Goal: Register for event/course

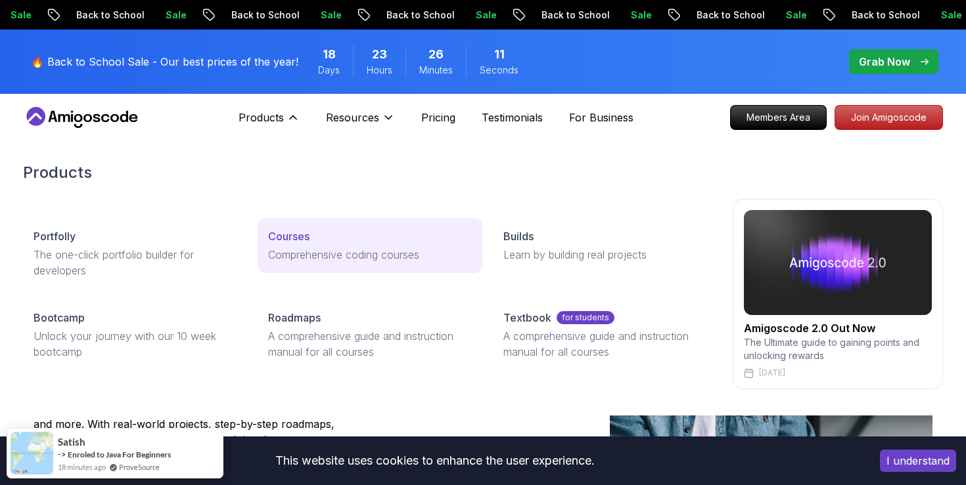
click at [350, 251] on p "Comprehensive coding courses" at bounding box center [369, 255] width 203 height 16
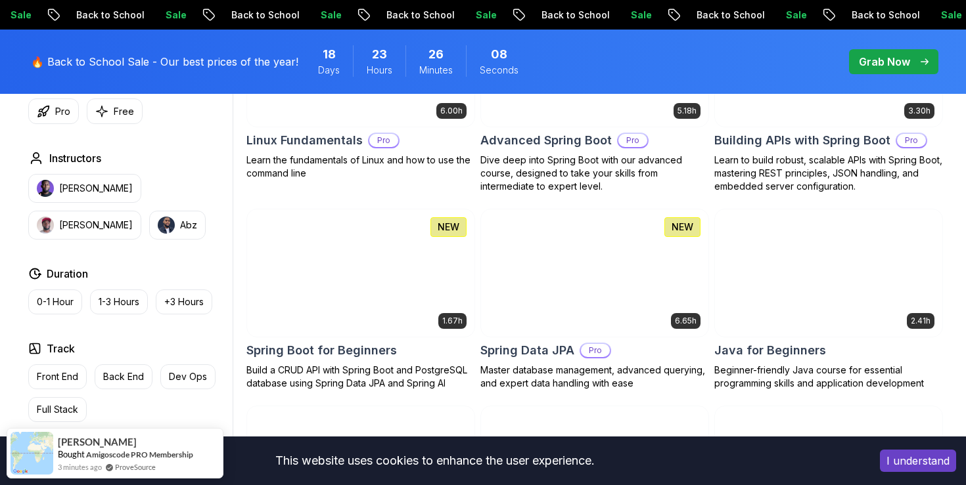
scroll to position [612, 0]
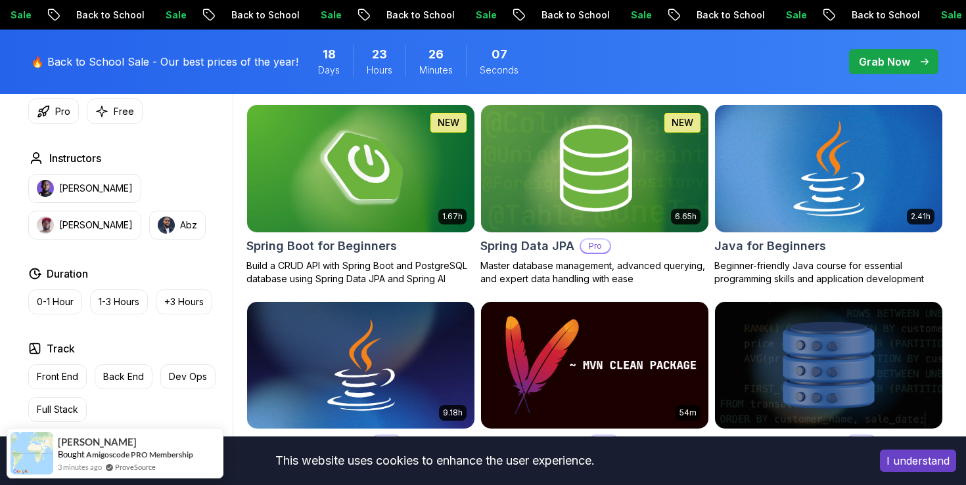
click at [741, 183] on img at bounding box center [828, 168] width 238 height 133
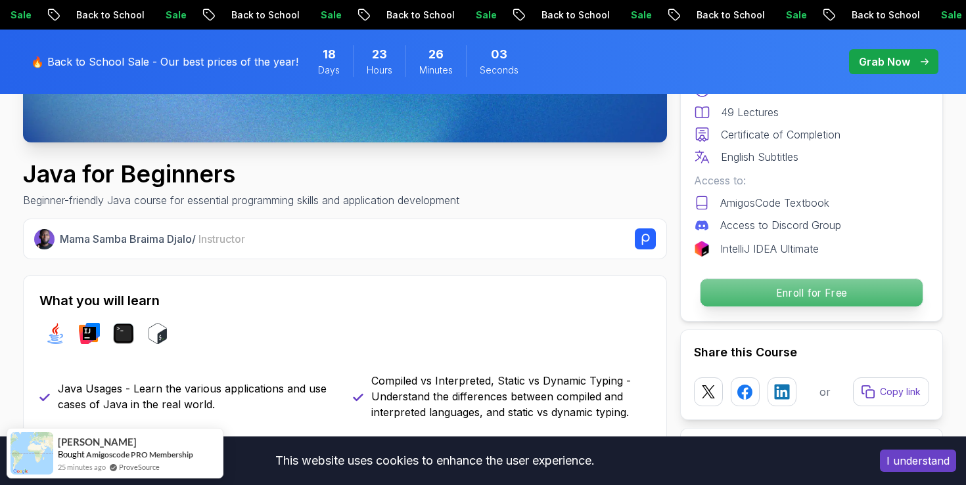
click at [772, 291] on p "Enroll for Free" at bounding box center [811, 293] width 222 height 28
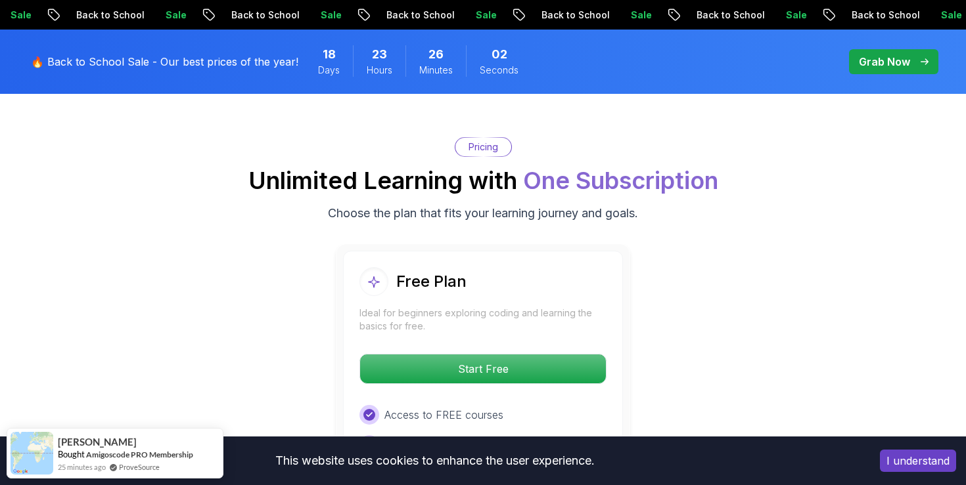
scroll to position [2619, 0]
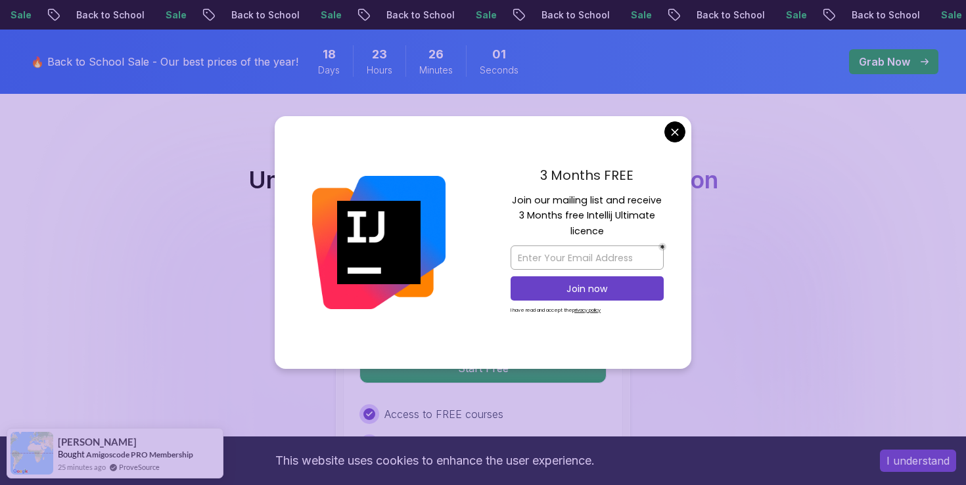
click at [572, 317] on div "3 Months FREE Join our mailing list and receive 3 Months free Intellij Ultimate…" at bounding box center [587, 243] width 208 height 254
click at [673, 139] on body "Sale Back to School Sale Back to School Sale Back to School Sale Back to School…" at bounding box center [483, 402] width 966 height 6043
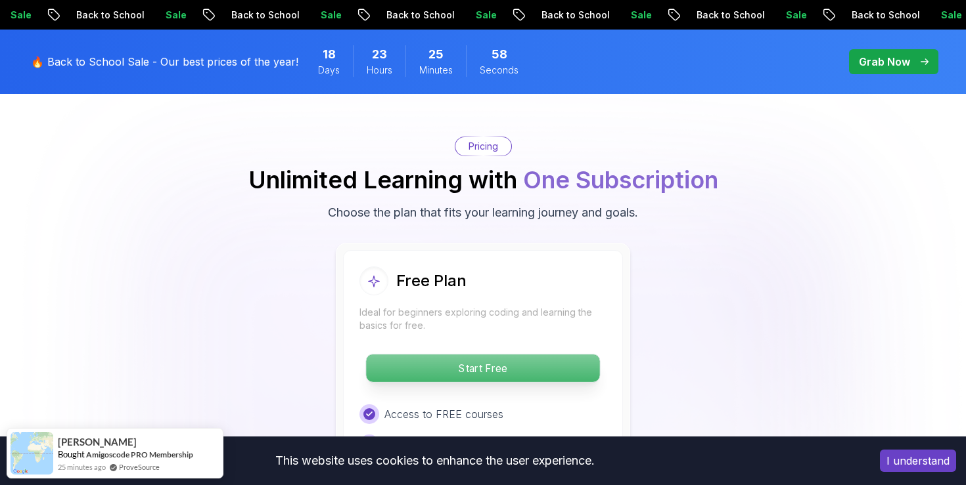
click at [547, 355] on p "Start Free" at bounding box center [482, 369] width 233 height 28
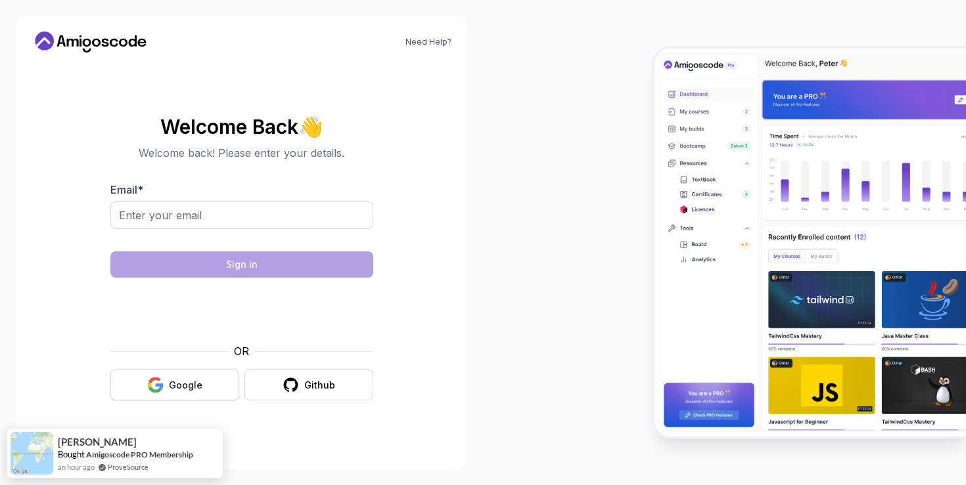
click at [203, 384] on button "Google" at bounding box center [174, 385] width 129 height 31
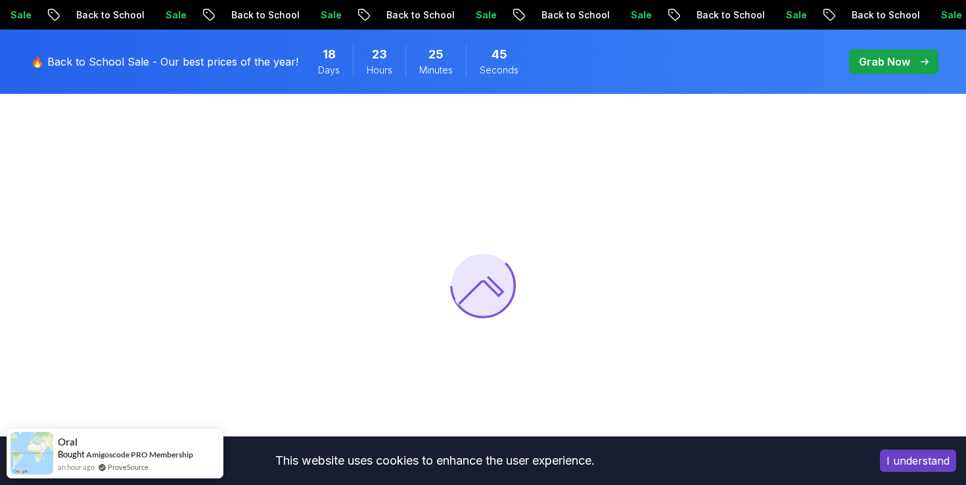
scroll to position [103, 0]
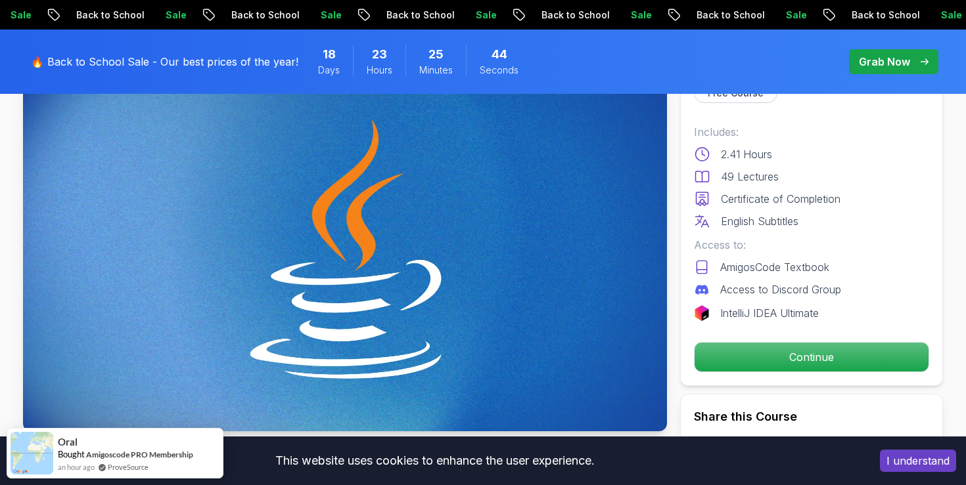
click at [896, 456] on button "I understand" at bounding box center [918, 461] width 76 height 22
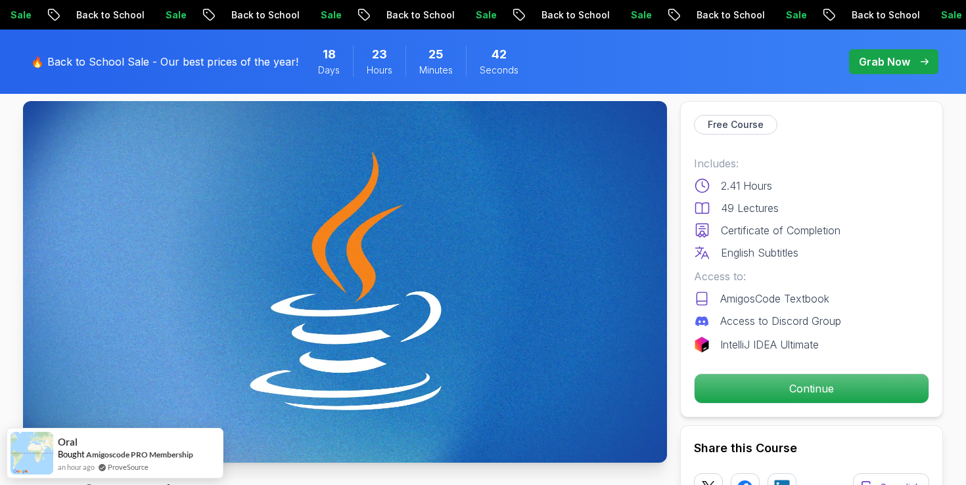
scroll to position [79, 0]
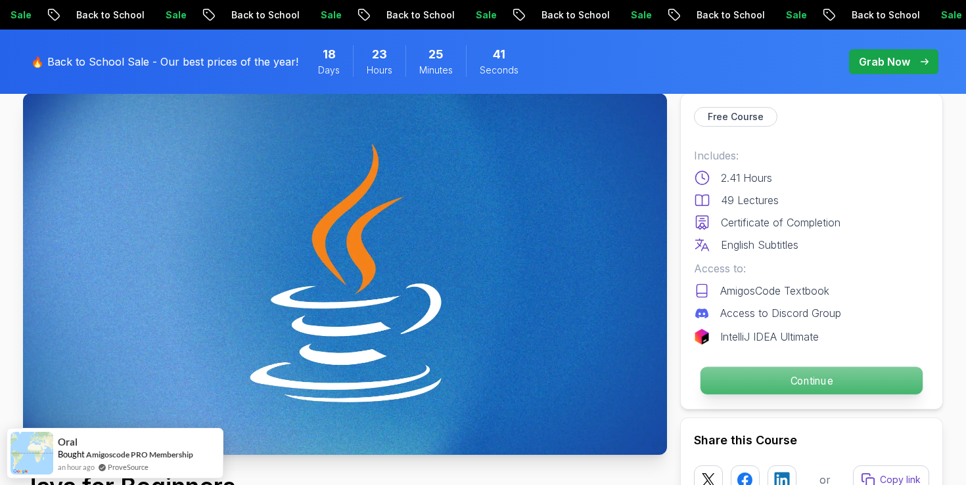
click at [796, 382] on p "Continue" at bounding box center [811, 381] width 222 height 28
